Goal: Navigation & Orientation: Find specific page/section

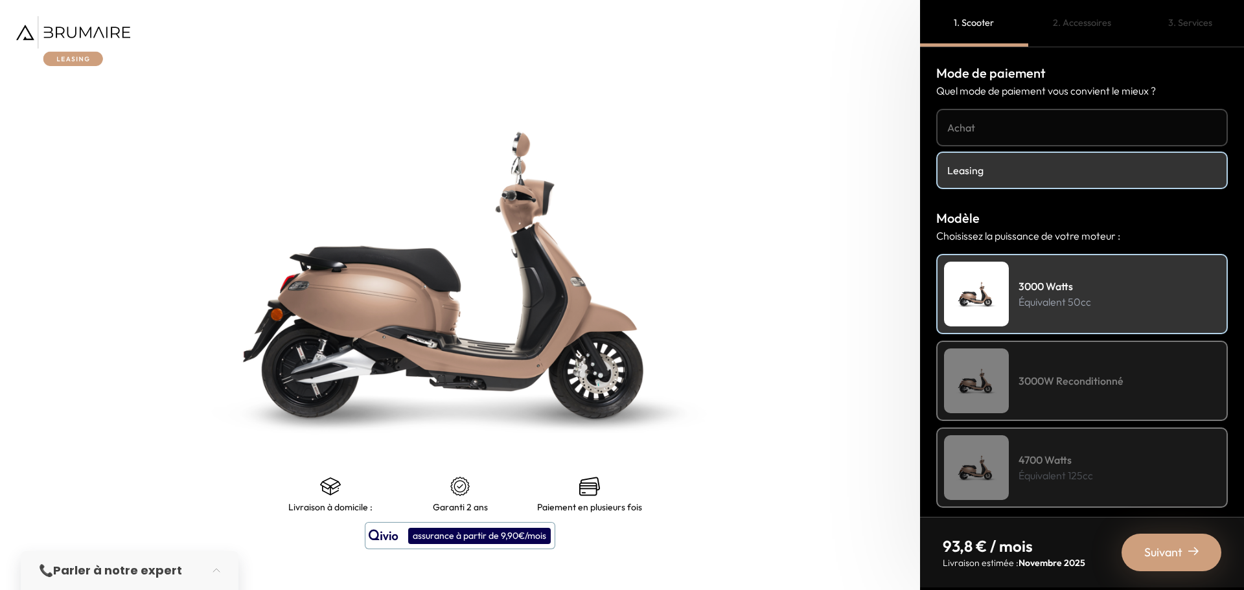
click at [86, 34] on img at bounding box center [73, 41] width 114 height 50
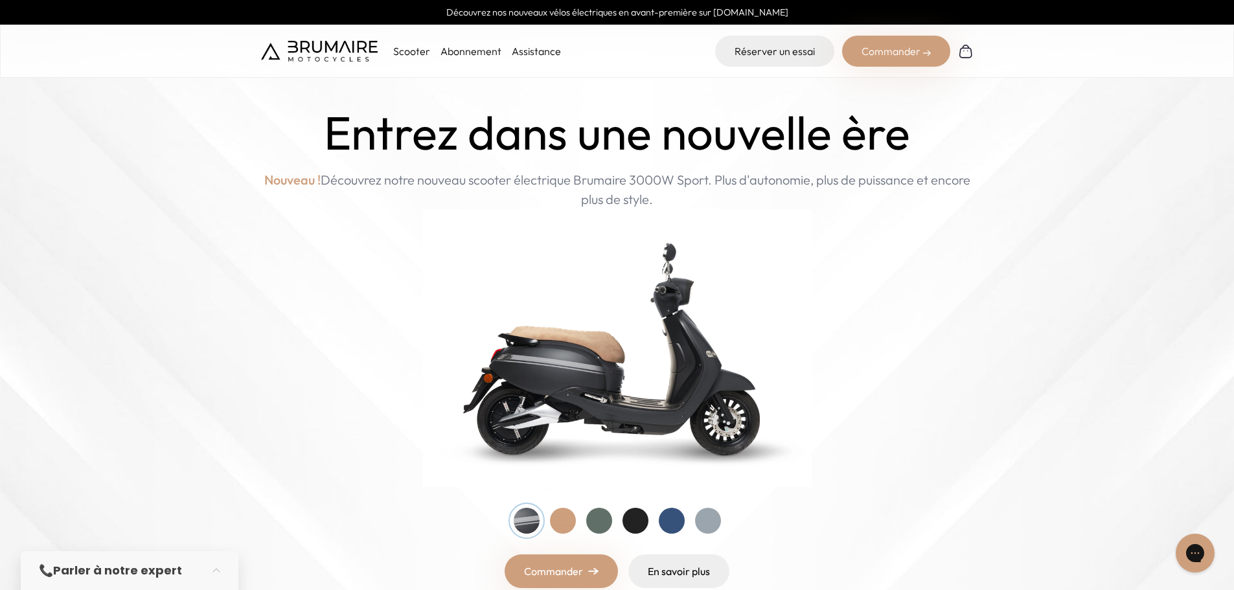
click at [470, 54] on link "Abonnement" at bounding box center [471, 51] width 61 height 13
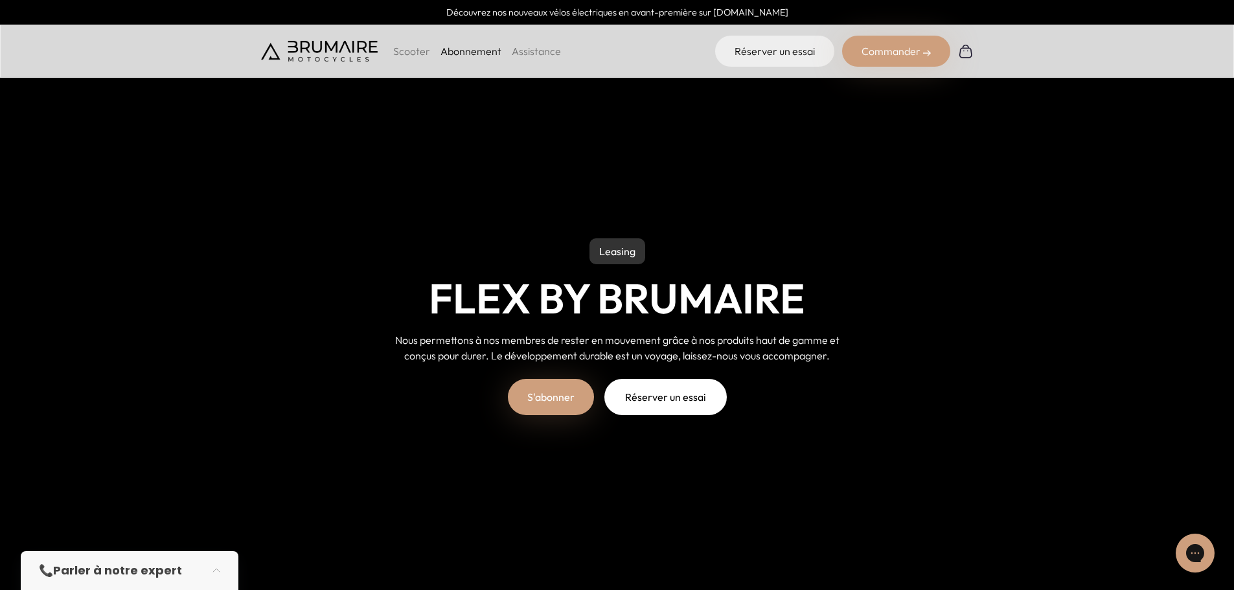
click at [349, 45] on img at bounding box center [319, 51] width 117 height 21
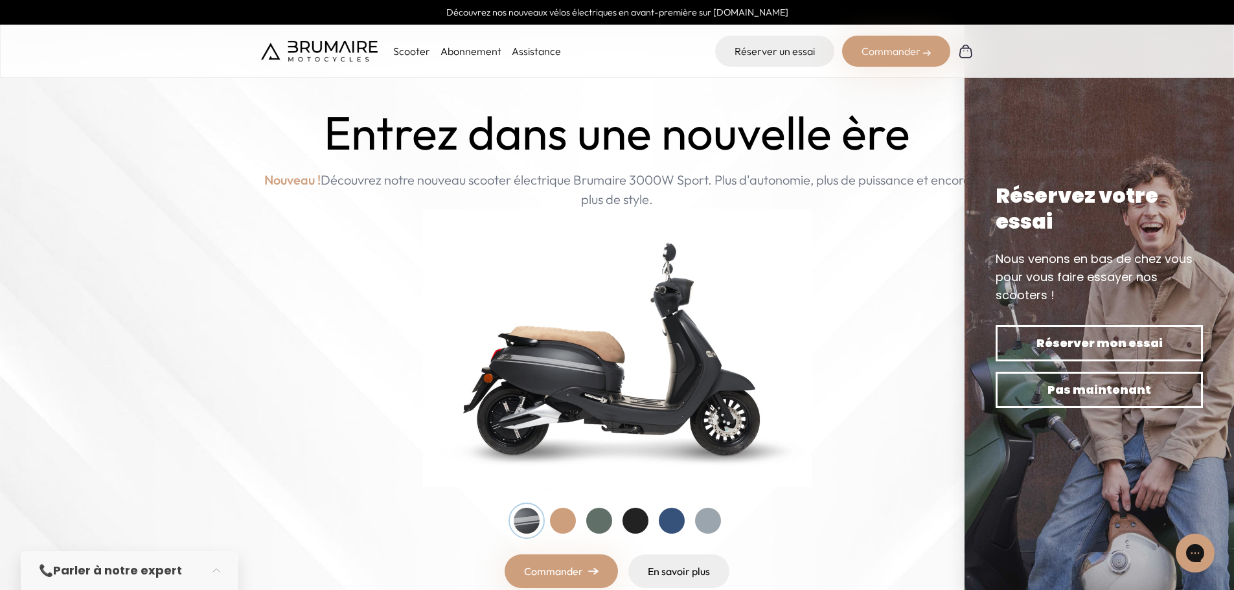
click at [413, 52] on p "Scooter" at bounding box center [411, 51] width 37 height 16
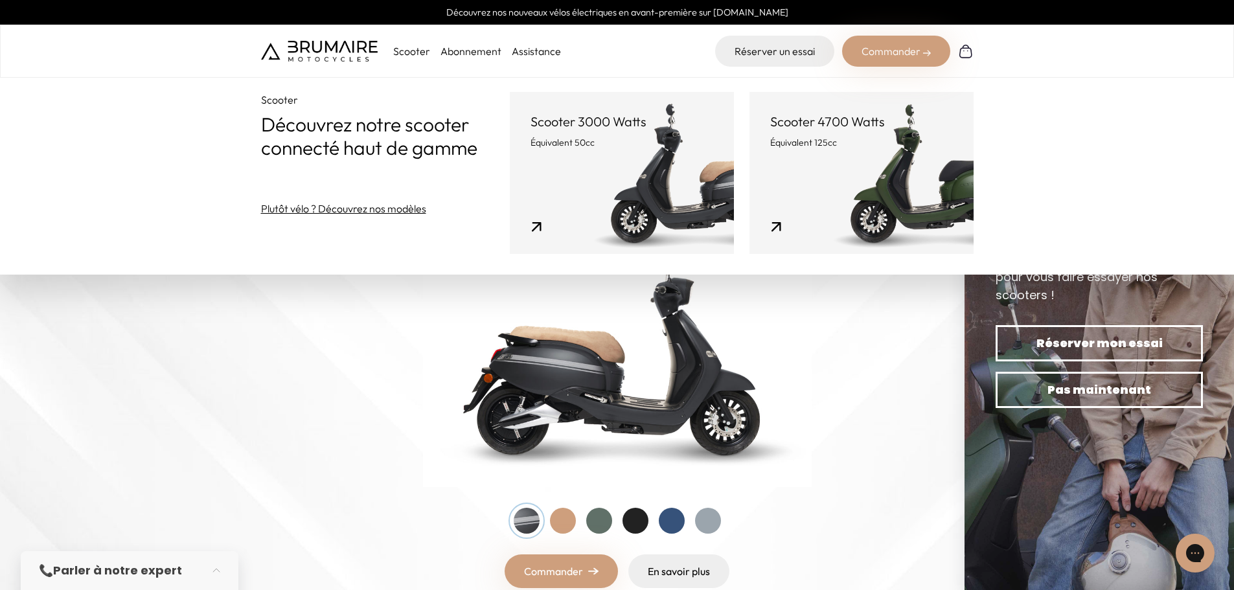
click at [619, 161] on link "Scooter 3000 Watts Équivalent 50cc" at bounding box center [622, 173] width 224 height 162
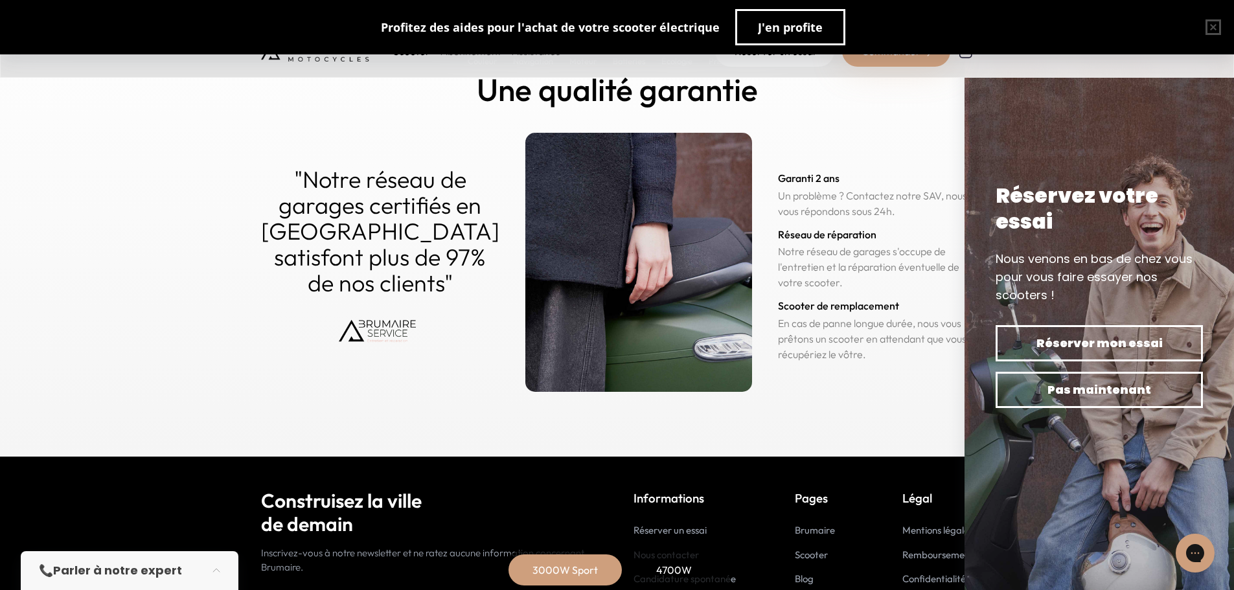
scroll to position [6390, 0]
